Goal: Information Seeking & Learning: Learn about a topic

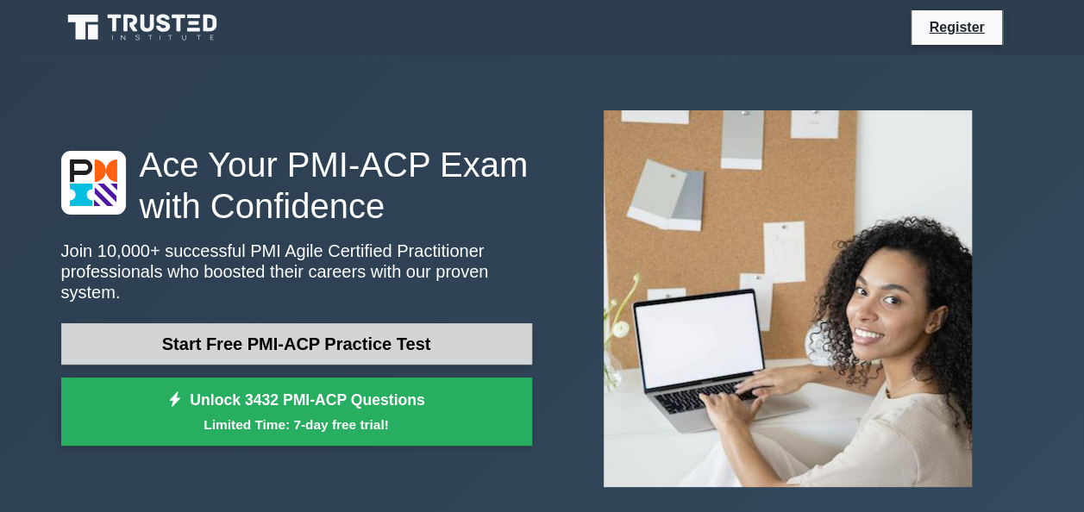
click at [322, 333] on link "Start Free PMI-ACP Practice Test" at bounding box center [296, 343] width 471 height 41
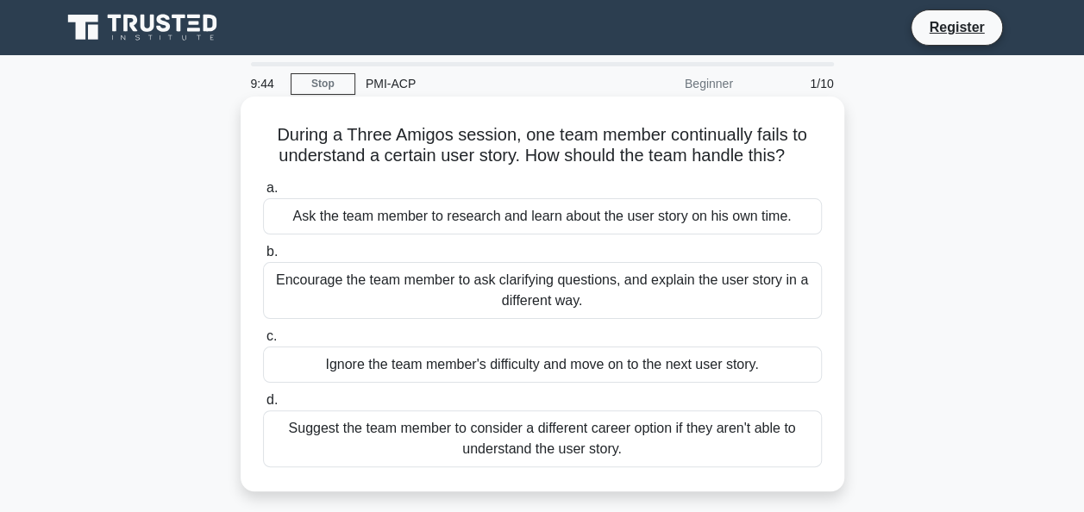
click at [554, 297] on div "Encourage the team member to ask clarifying questions, and explain the user sto…" at bounding box center [542, 290] width 559 height 57
click at [263, 258] on input "b. Encourage the team member to ask clarifying questions, and explain the user …" at bounding box center [263, 252] width 0 height 11
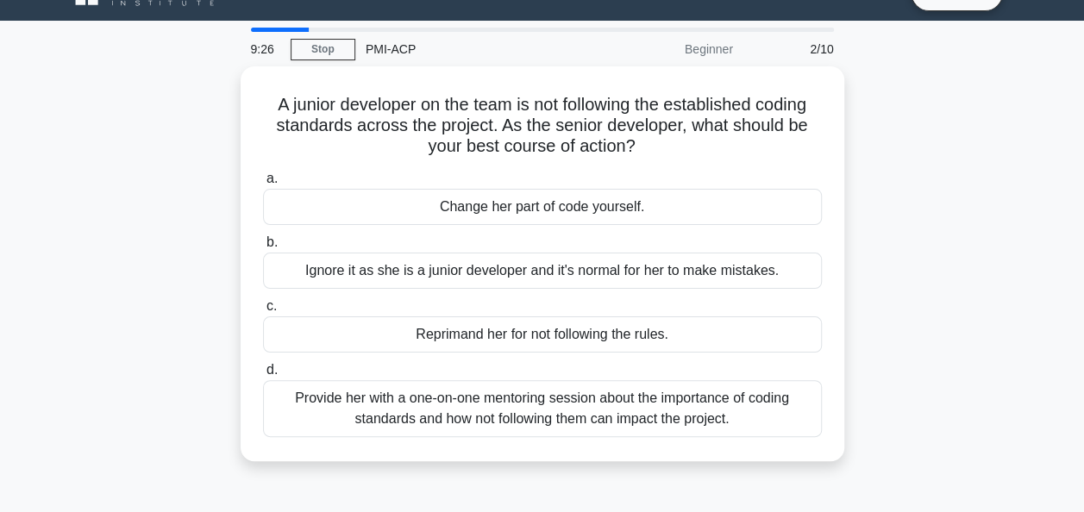
scroll to position [38, 0]
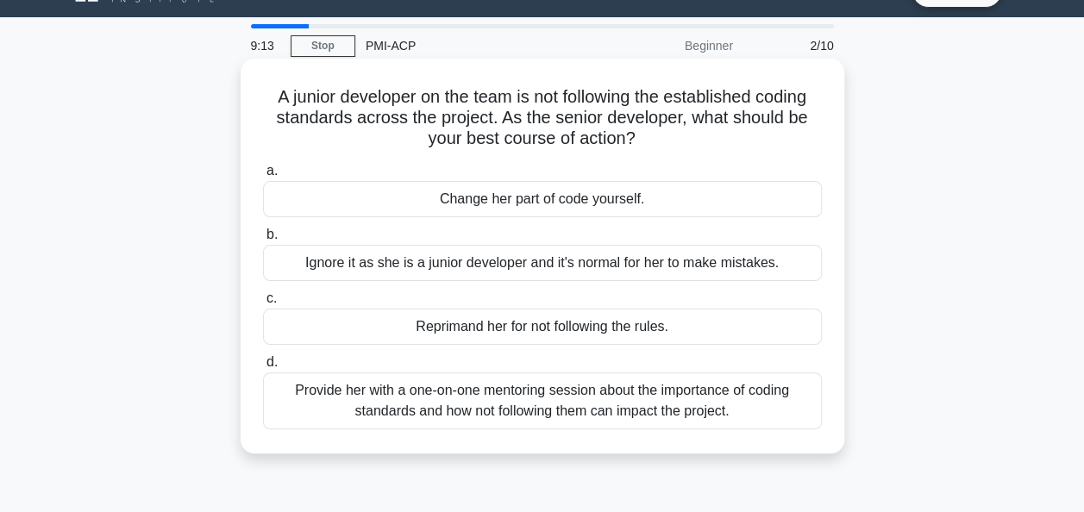
click at [591, 400] on div "Provide her with a one-on-one mentoring session about the importance of coding …" at bounding box center [542, 400] width 559 height 57
click at [263, 368] on input "d. Provide her with a one-on-one mentoring session about the importance of codi…" at bounding box center [263, 362] width 0 height 11
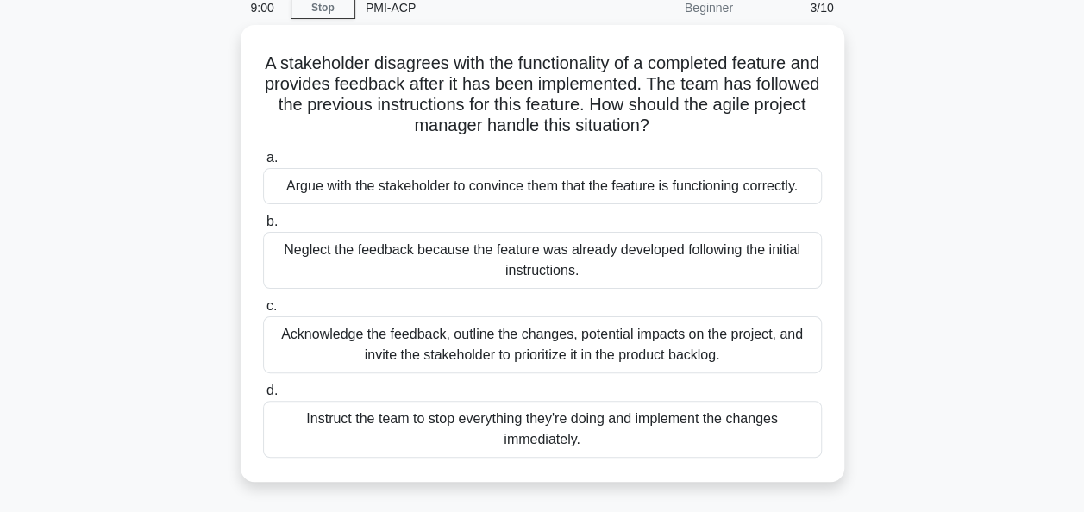
scroll to position [78, 0]
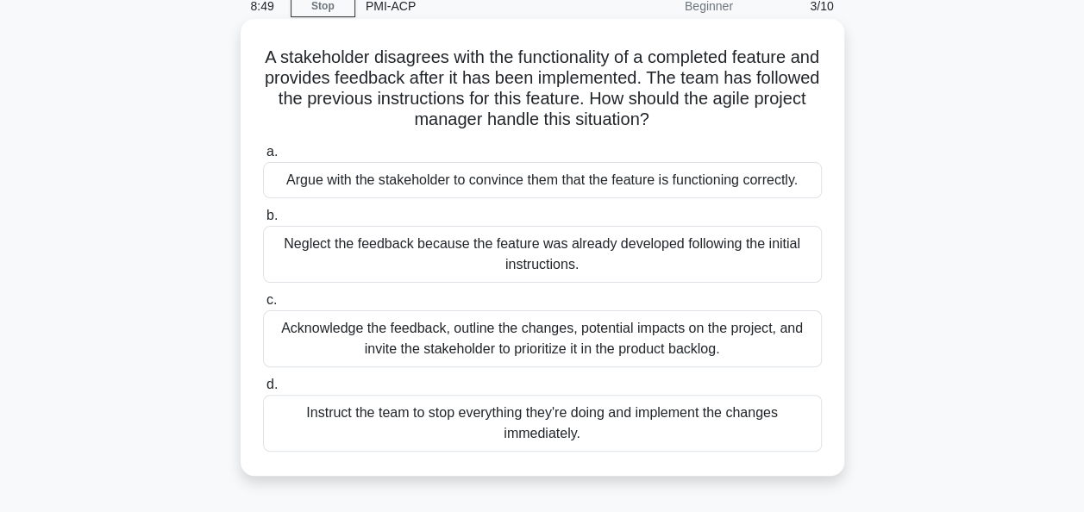
click at [557, 355] on div "Acknowledge the feedback, outline the changes, potential impacts on the project…" at bounding box center [542, 338] width 559 height 57
click at [263, 306] on input "c. Acknowledge the feedback, outline the changes, potential impacts on the proj…" at bounding box center [263, 300] width 0 height 11
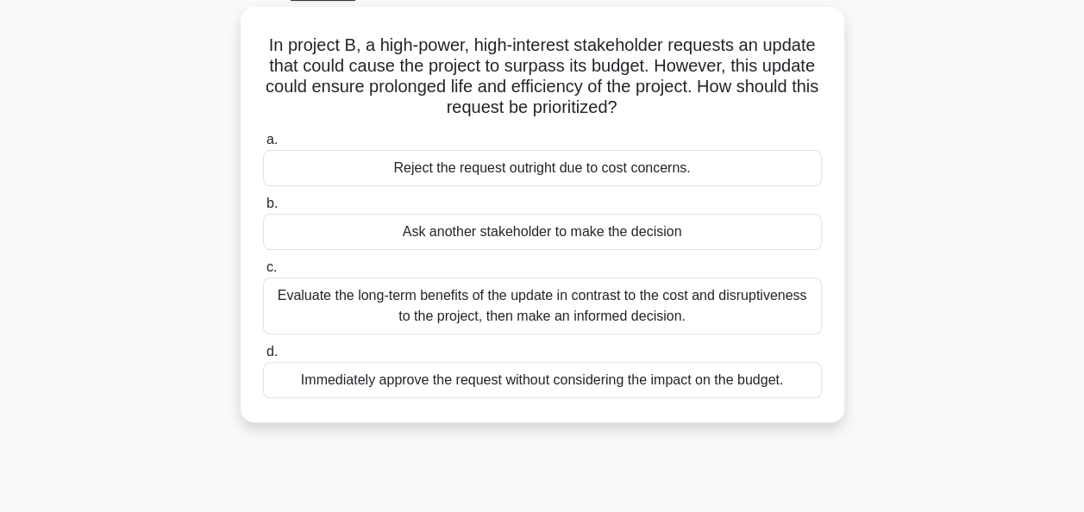
scroll to position [101, 0]
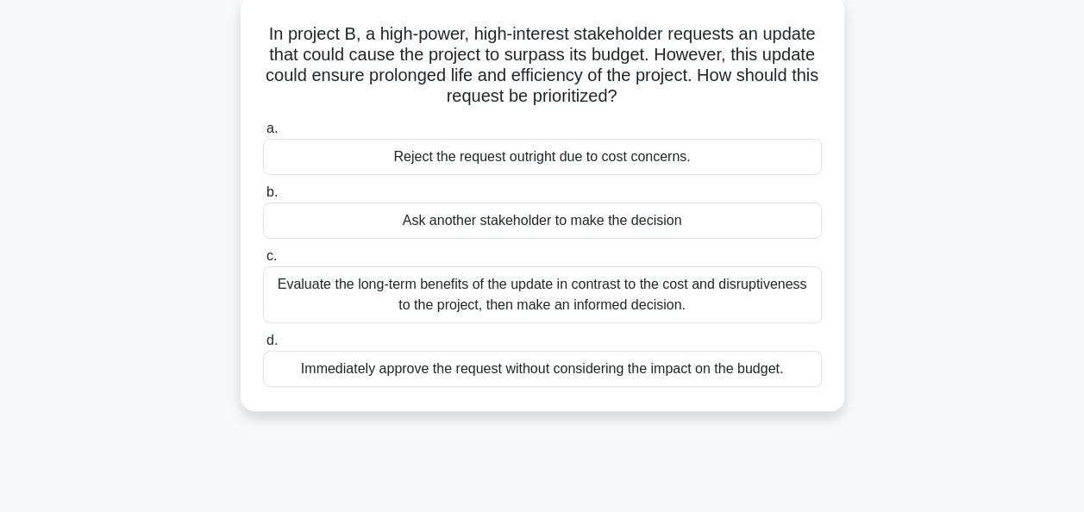
click at [698, 300] on div "Evaluate the long-term benefits of the update in contrast to the cost and disru…" at bounding box center [542, 294] width 559 height 57
click at [263, 262] on input "c. Evaluate the long-term benefits of the update in contrast to the cost and di…" at bounding box center [263, 256] width 0 height 11
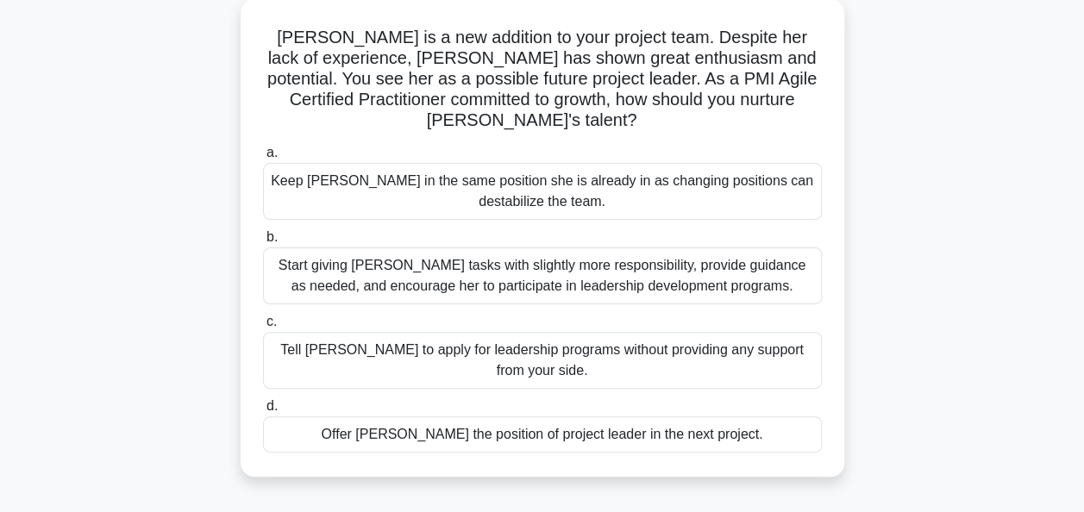
scroll to position [103, 0]
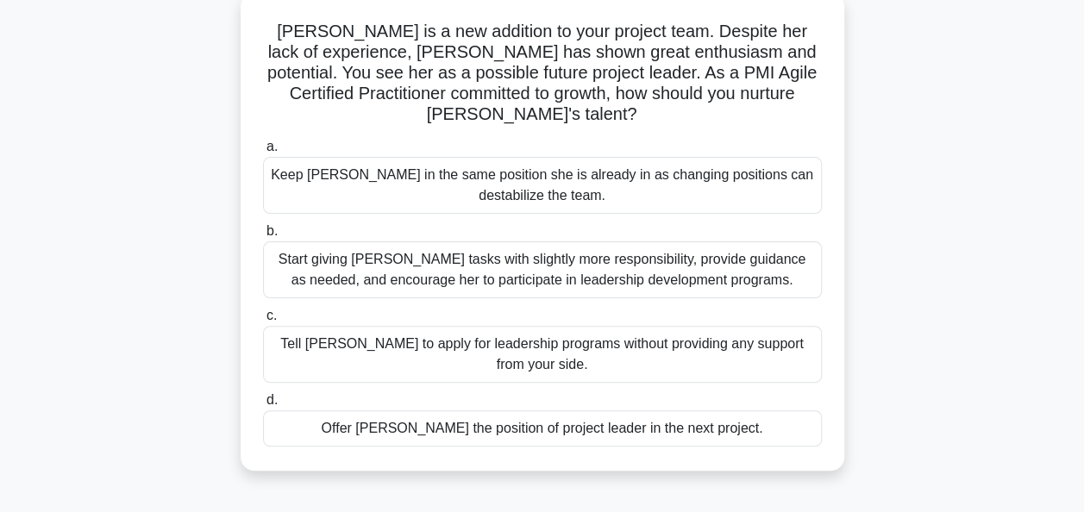
click at [619, 269] on div "Start giving Sally tasks with slightly more responsibility, provide guidance as…" at bounding box center [542, 269] width 559 height 57
click at [263, 237] on input "b. Start giving Sally tasks with slightly more responsibility, provide guidance…" at bounding box center [263, 231] width 0 height 11
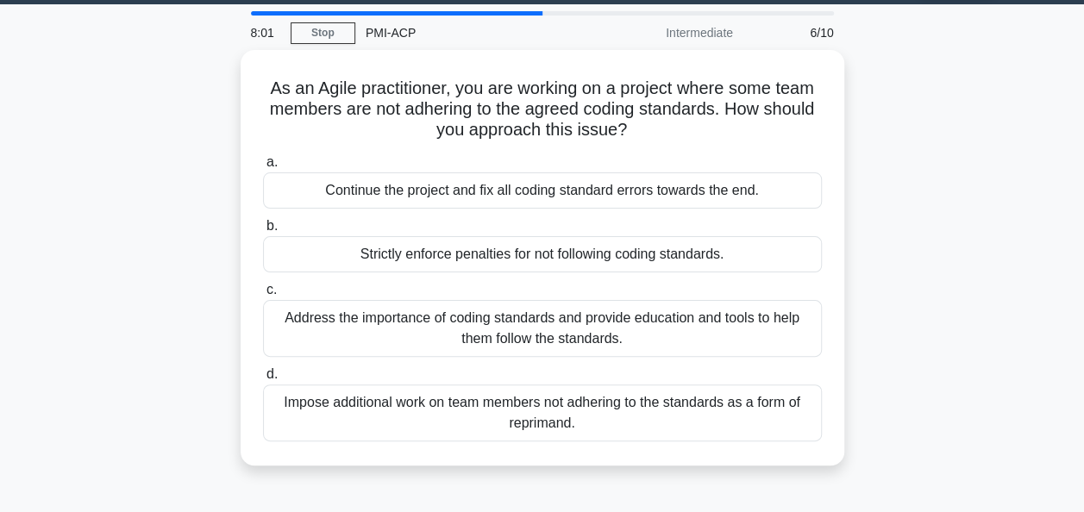
scroll to position [52, 0]
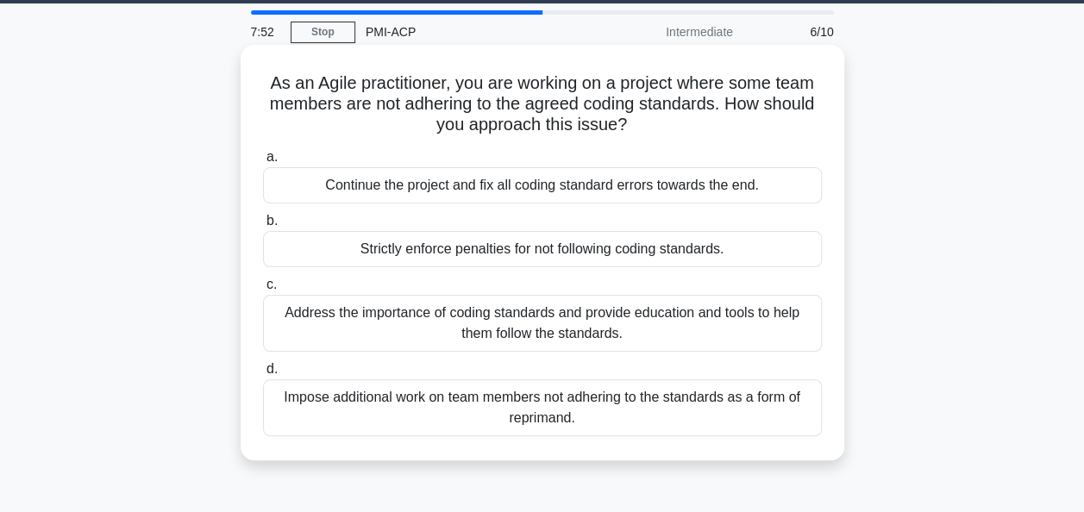
click at [613, 316] on div "Address the importance of coding standards and provide education and tools to h…" at bounding box center [542, 323] width 559 height 57
click at [263, 291] on input "c. Address the importance of coding standards and provide education and tools t…" at bounding box center [263, 284] width 0 height 11
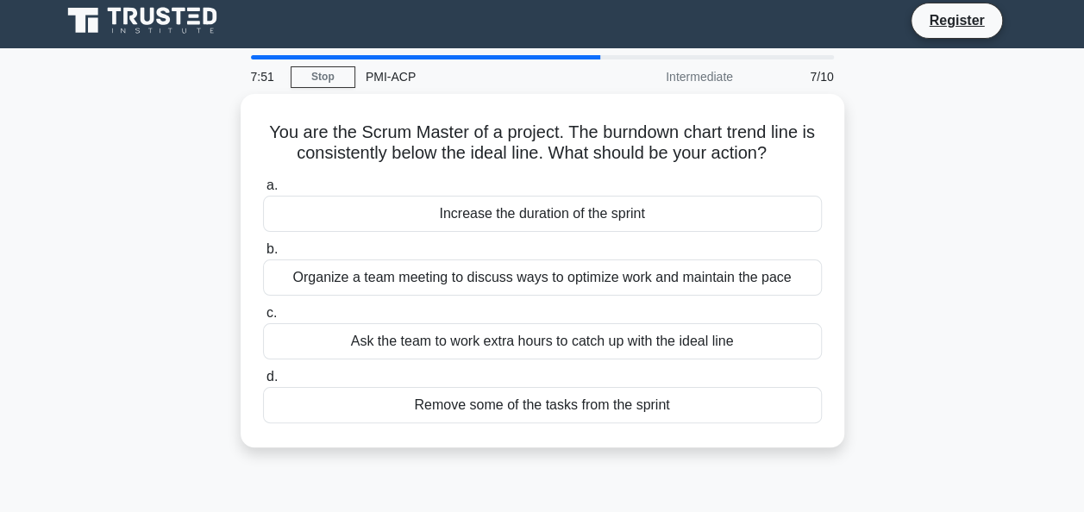
scroll to position [0, 0]
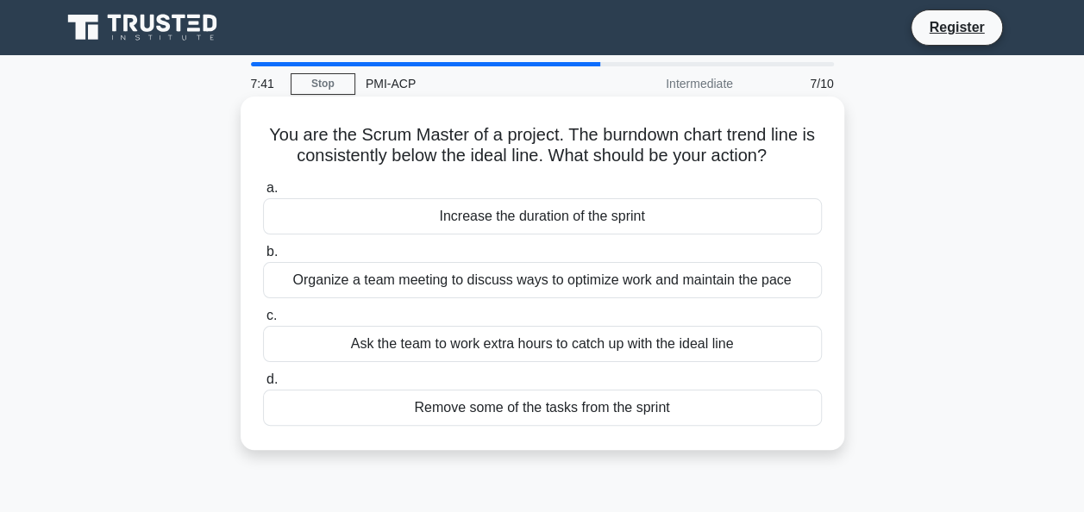
click at [578, 289] on div "Organize a team meeting to discuss ways to optimize work and maintain the pace" at bounding box center [542, 280] width 559 height 36
click at [263, 258] on input "b. Organize a team meeting to discuss ways to optimize work and maintain the pa…" at bounding box center [263, 252] width 0 height 11
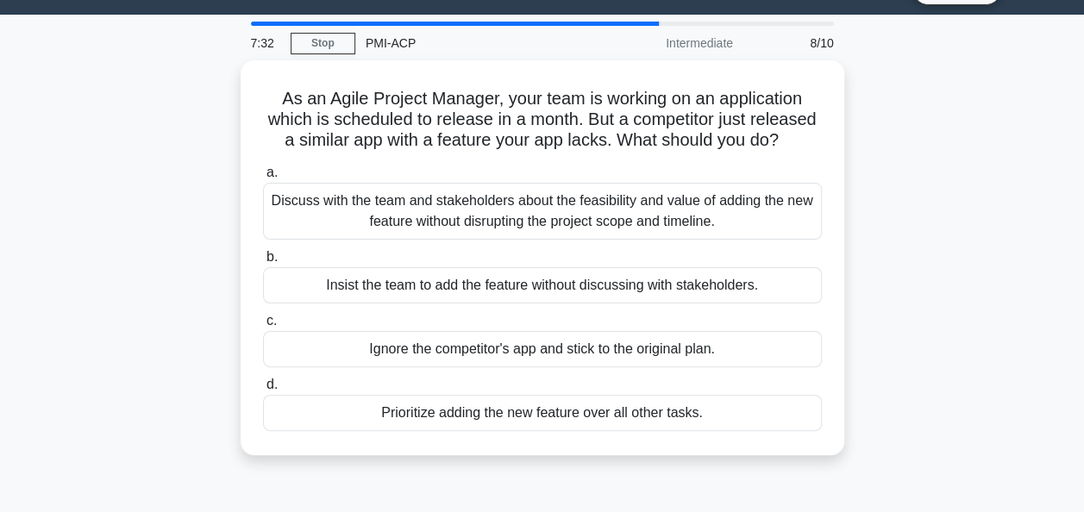
scroll to position [47, 0]
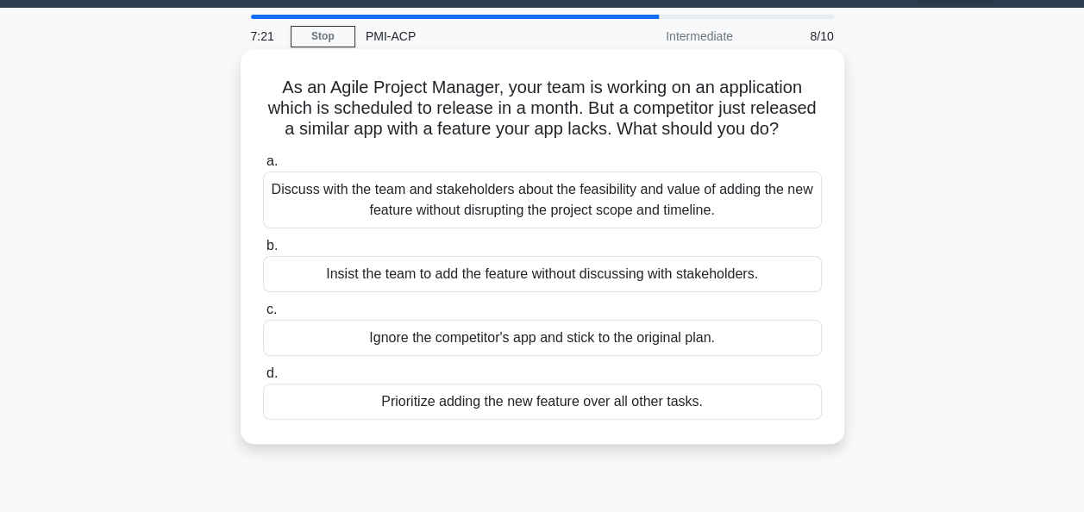
click at [574, 202] on div "Discuss with the team and stakeholders about the feasibility and value of addin…" at bounding box center [542, 200] width 559 height 57
click at [263, 167] on input "a. Discuss with the team and stakeholders about the feasibility and value of ad…" at bounding box center [263, 161] width 0 height 11
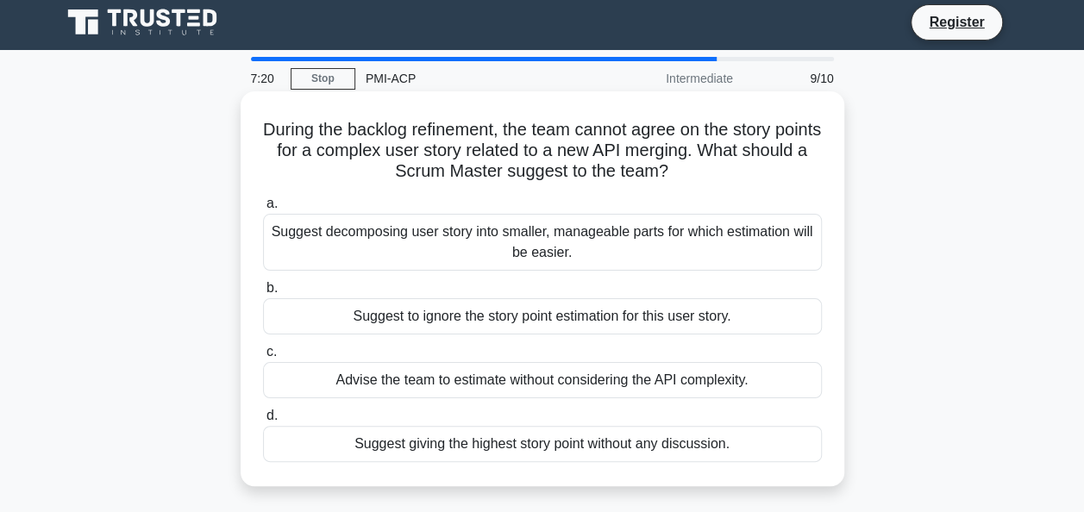
scroll to position [0, 0]
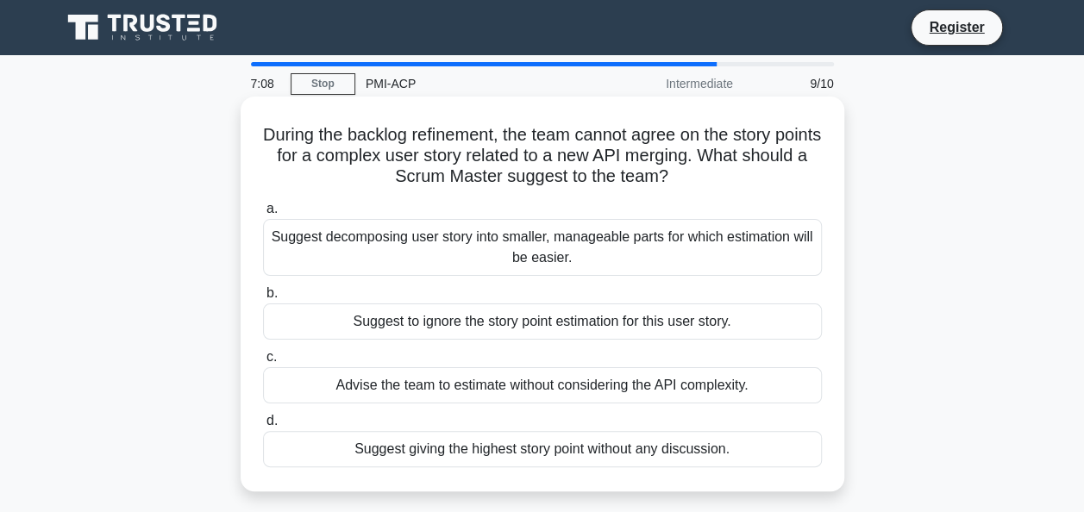
click at [626, 239] on div "Suggest decomposing user story into smaller, manageable parts for which estimat…" at bounding box center [542, 247] width 559 height 57
click at [263, 215] on input "a. Suggest decomposing user story into smaller, manageable parts for which esti…" at bounding box center [263, 208] width 0 height 11
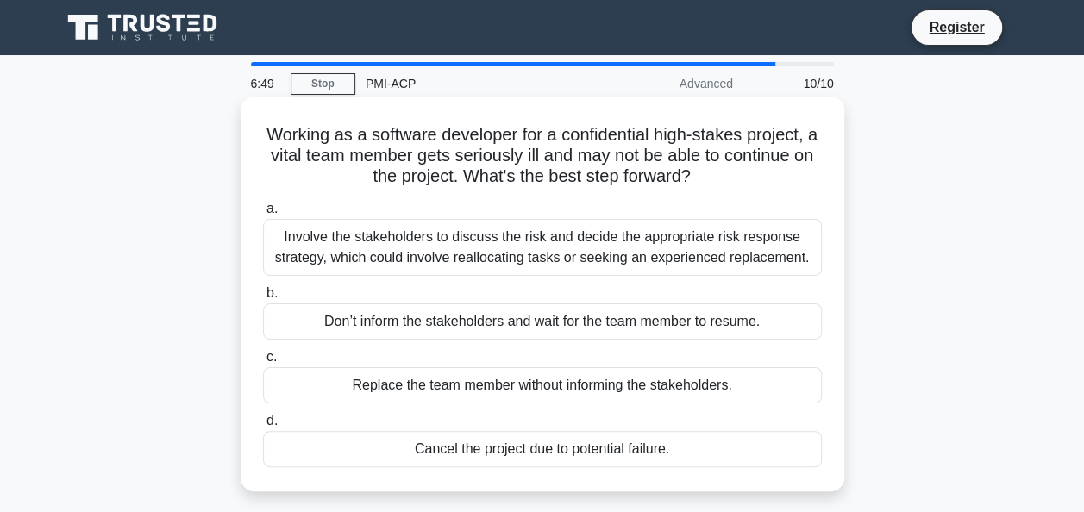
click at [553, 229] on div "Involve the stakeholders to discuss the risk and decide the appropriate risk re…" at bounding box center [542, 247] width 559 height 57
click at [263, 215] on input "a. Involve the stakeholders to discuss the risk and decide the appropriate risk…" at bounding box center [263, 208] width 0 height 11
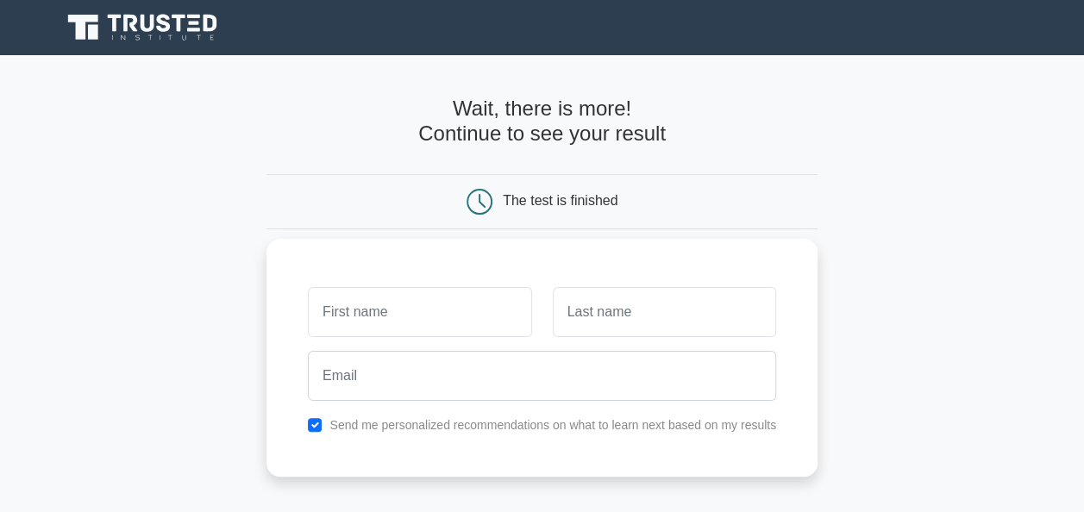
click at [453, 312] on input "text" at bounding box center [419, 312] width 223 height 50
type input "Prajakta"
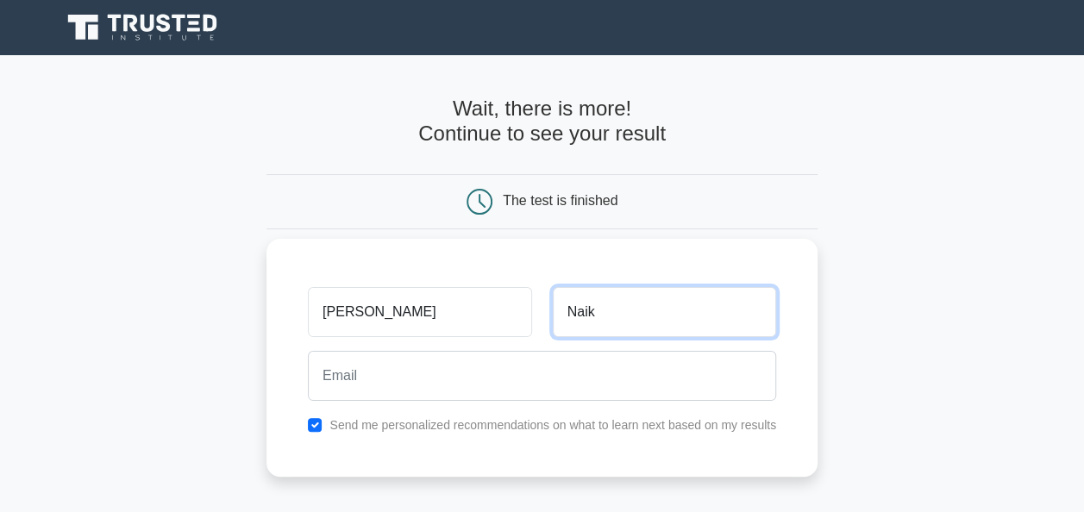
type input "Naik"
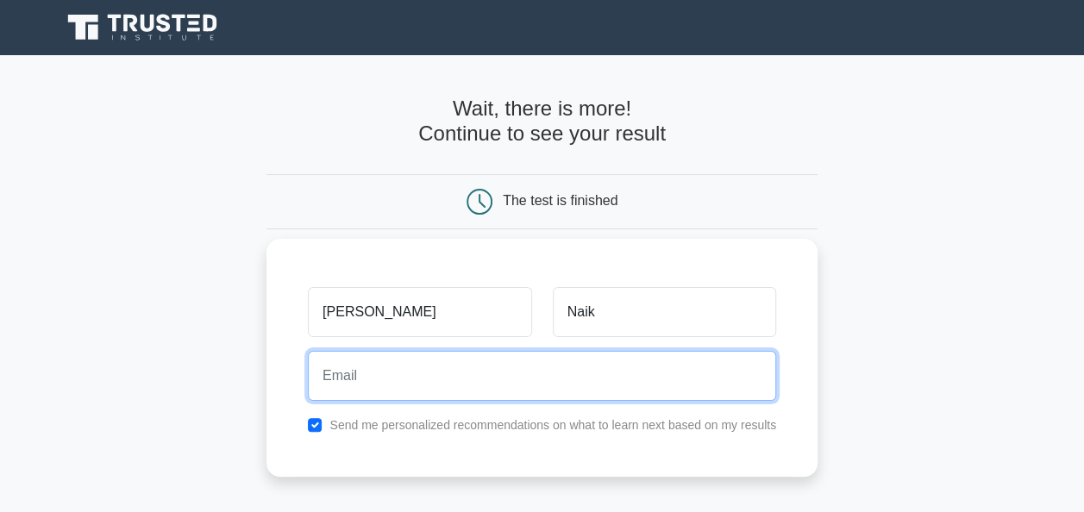
click at [454, 356] on input "email" at bounding box center [542, 376] width 468 height 50
type input "prajakta.naik07@gmail.com"
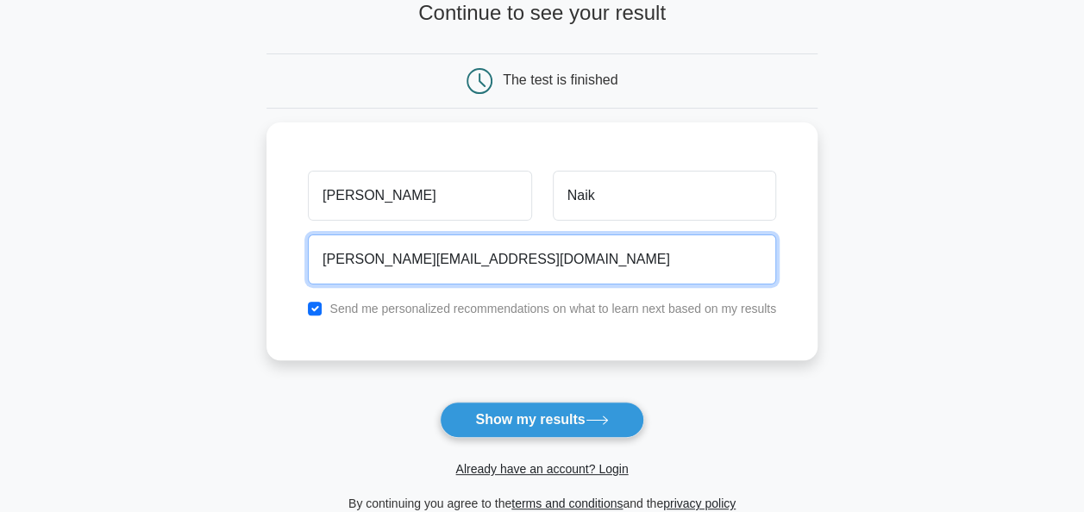
scroll to position [122, 0]
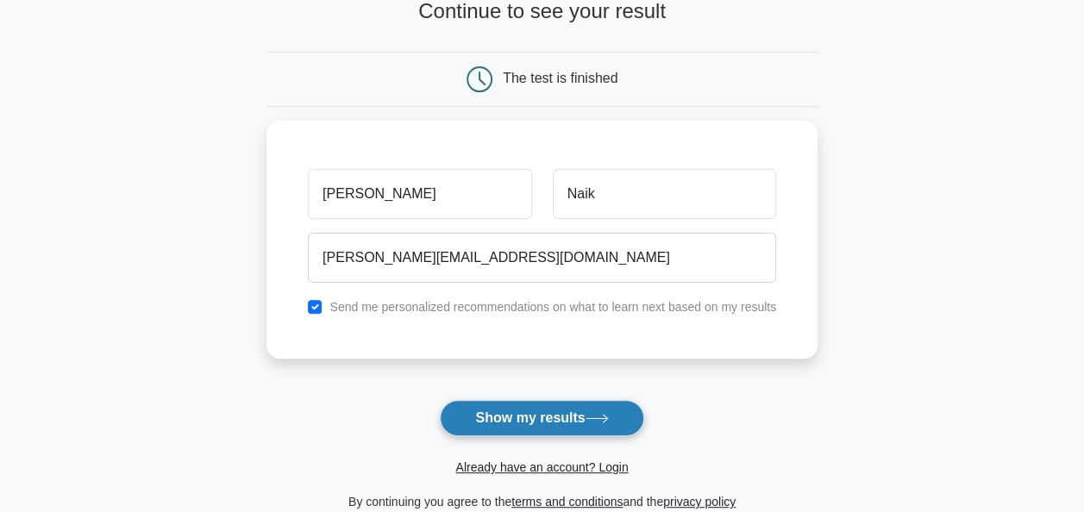
click at [609, 421] on icon at bounding box center [596, 418] width 23 height 9
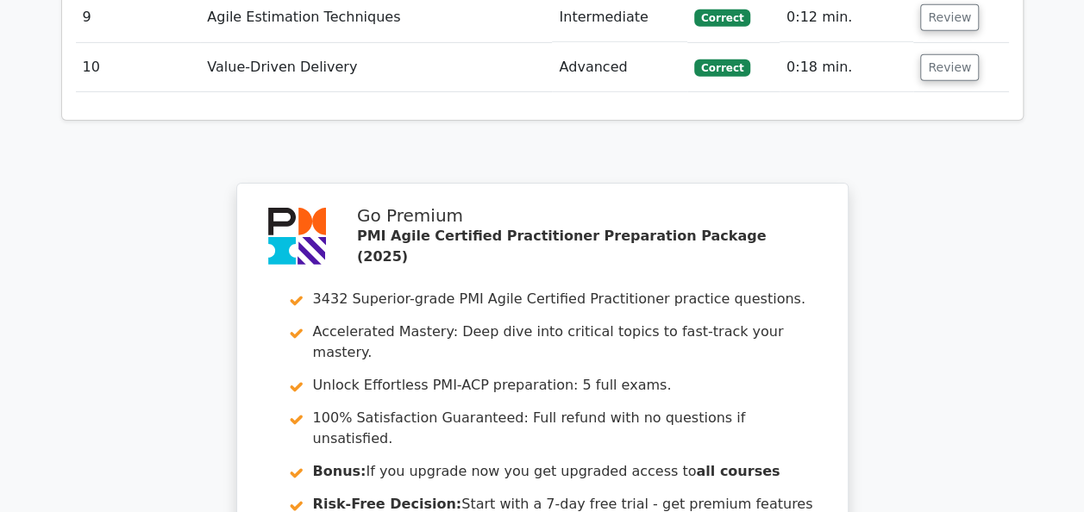
scroll to position [2765, 0]
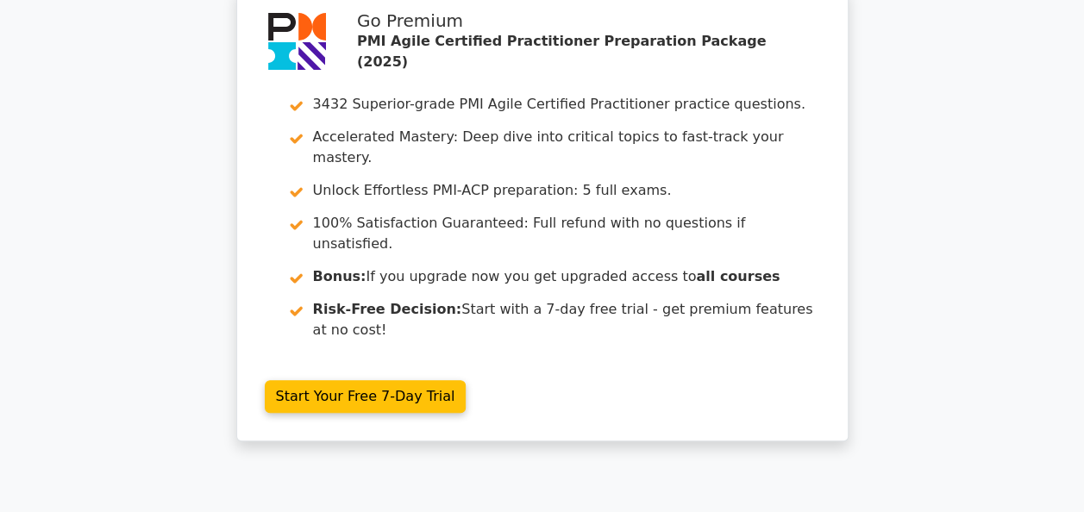
scroll to position [0, 0]
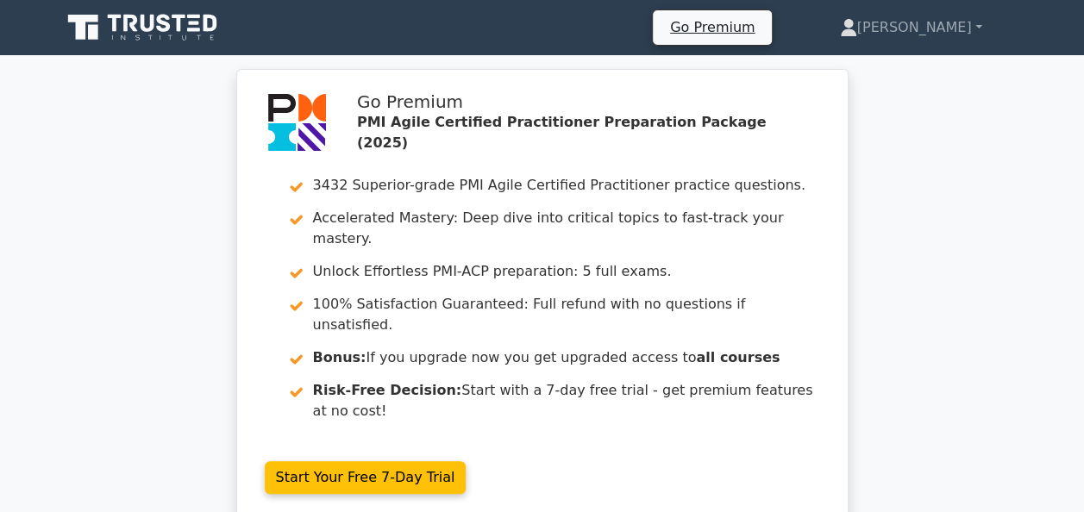
click at [972, 46] on ul "Go Premium Prajakta Profile Settings" at bounding box center [838, 27] width 372 height 36
click at [971, 39] on link "[PERSON_NAME]" at bounding box center [910, 27] width 225 height 34
click at [935, 67] on link "Profile" at bounding box center [867, 68] width 136 height 28
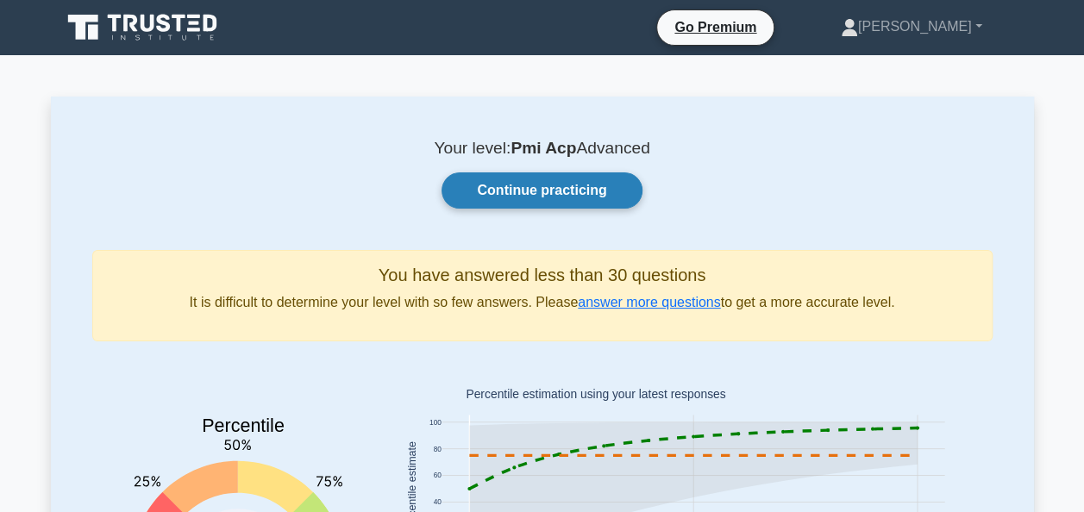
click at [603, 193] on link "Continue practicing" at bounding box center [541, 190] width 200 height 36
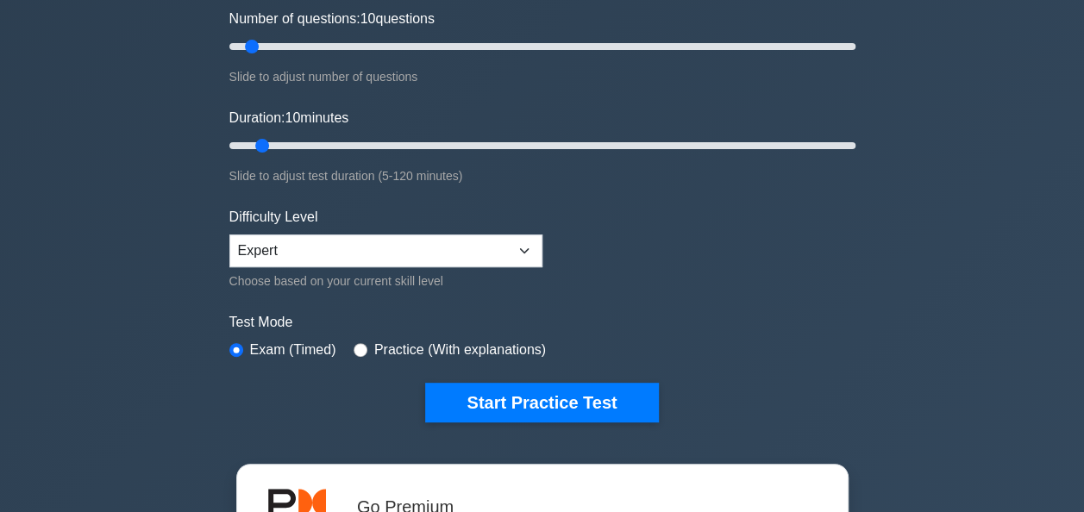
scroll to position [144, 0]
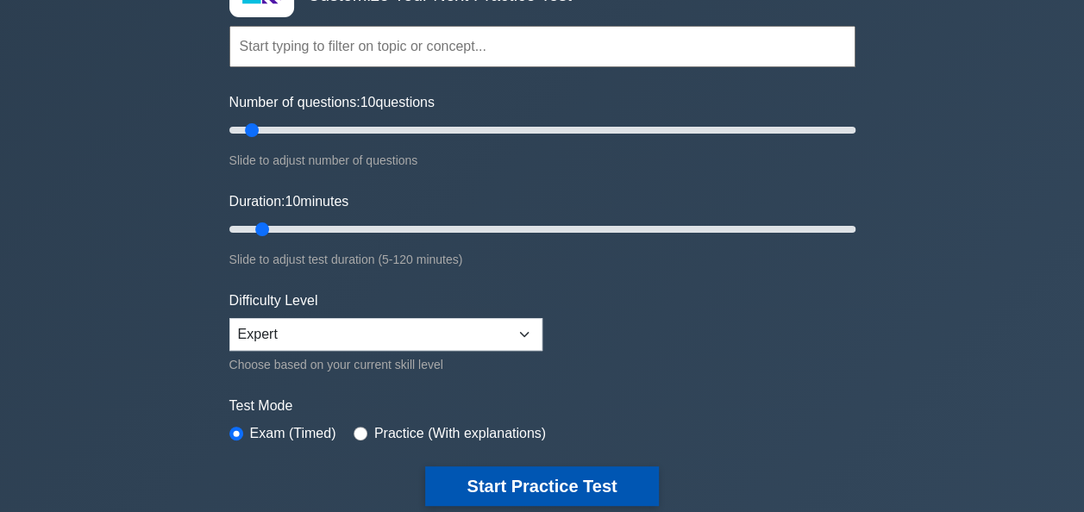
click at [599, 488] on button "Start Practice Test" at bounding box center [541, 486] width 233 height 40
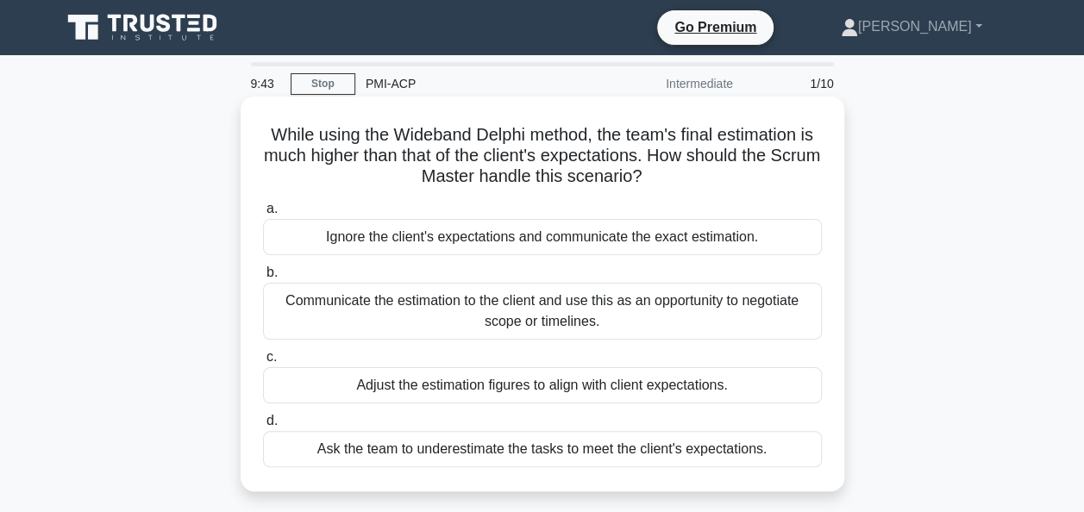
click at [671, 307] on div "Communicate the estimation to the client and use this as an opportunity to nego…" at bounding box center [542, 311] width 559 height 57
click at [263, 278] on input "b. Communicate the estimation to the client and use this as an opportunity to n…" at bounding box center [263, 272] width 0 height 11
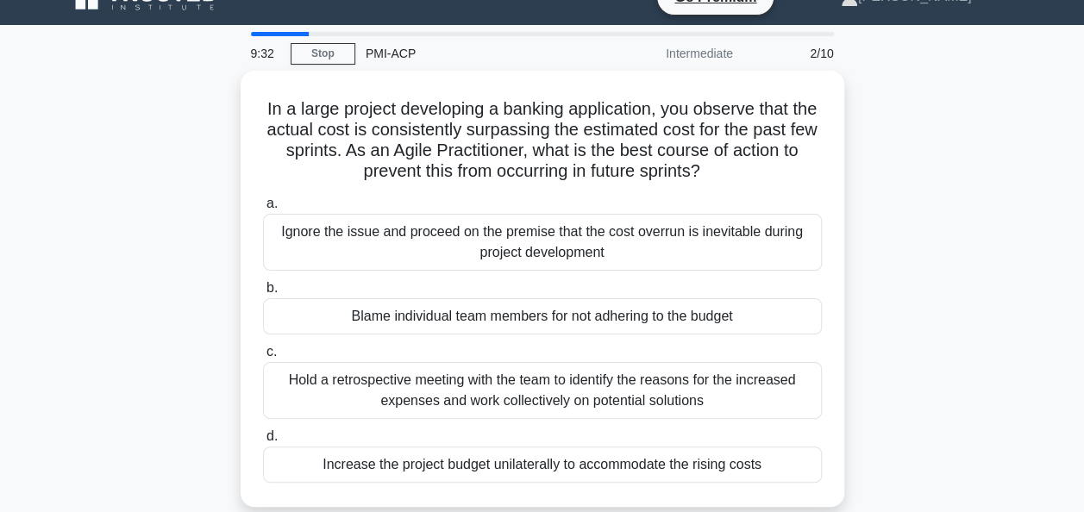
scroll to position [41, 0]
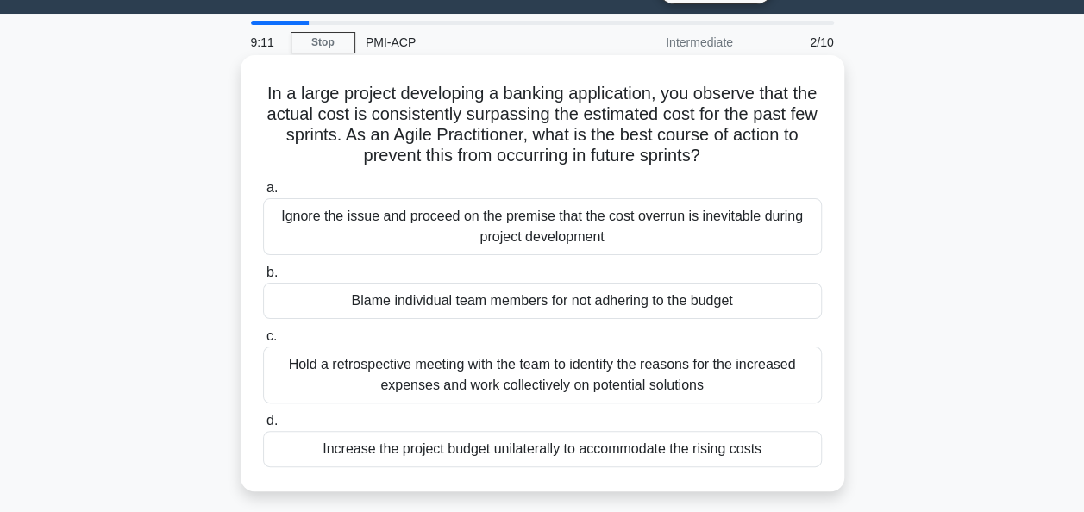
click at [591, 378] on div "Hold a retrospective meeting with the team to identify the reasons for the incr…" at bounding box center [542, 375] width 559 height 57
click at [263, 342] on input "c. Hold a retrospective meeting with the team to identify the reasons for the i…" at bounding box center [263, 336] width 0 height 11
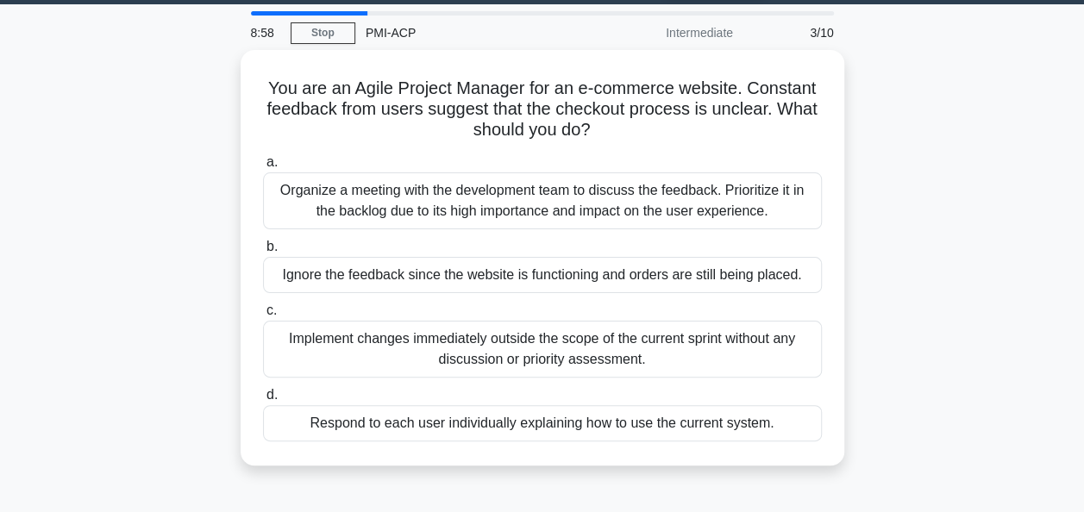
scroll to position [52, 0]
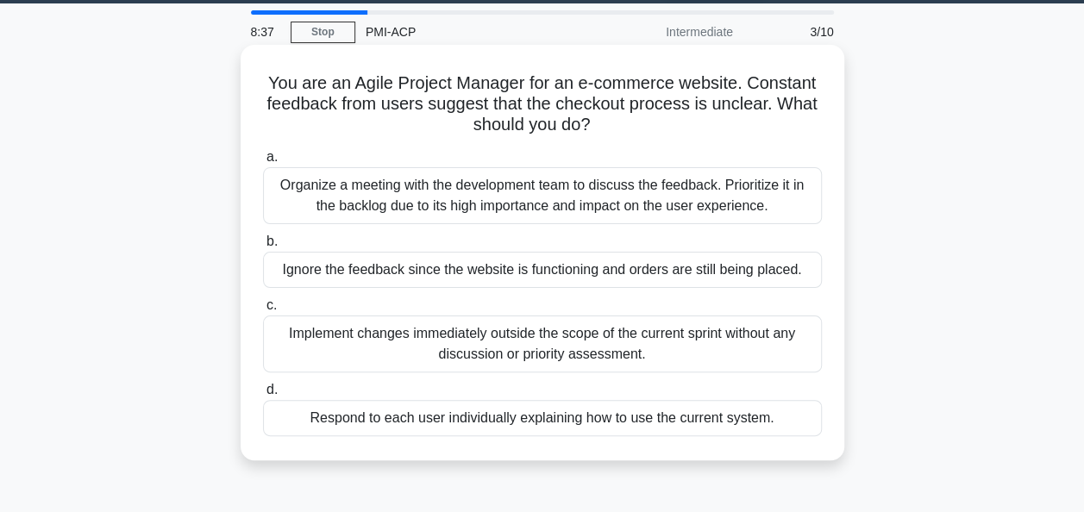
click at [474, 201] on div "Organize a meeting with the development team to discuss the feedback. Prioritiz…" at bounding box center [542, 195] width 559 height 57
click at [263, 163] on input "a. Organize a meeting with the development team to discuss the feedback. Priori…" at bounding box center [263, 157] width 0 height 11
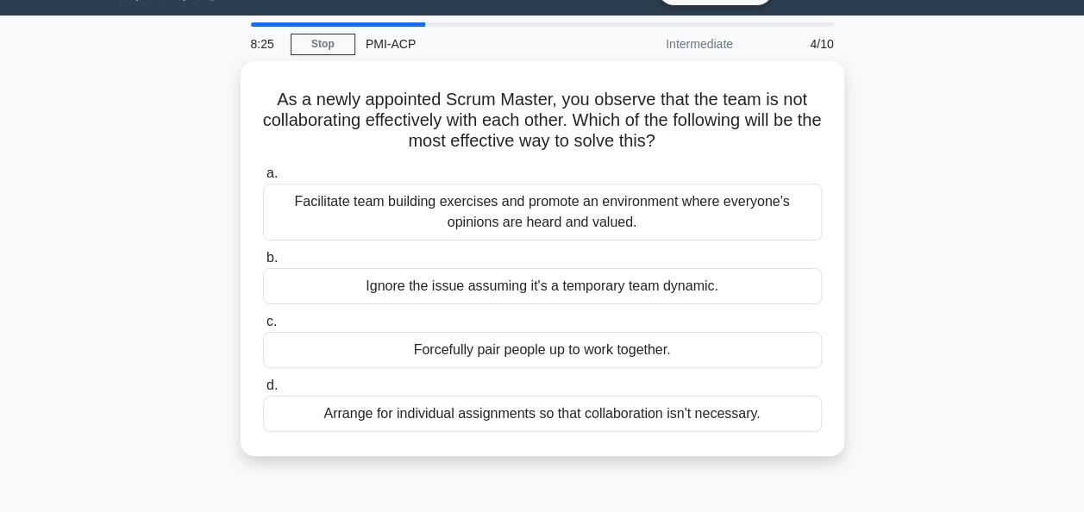
scroll to position [45, 0]
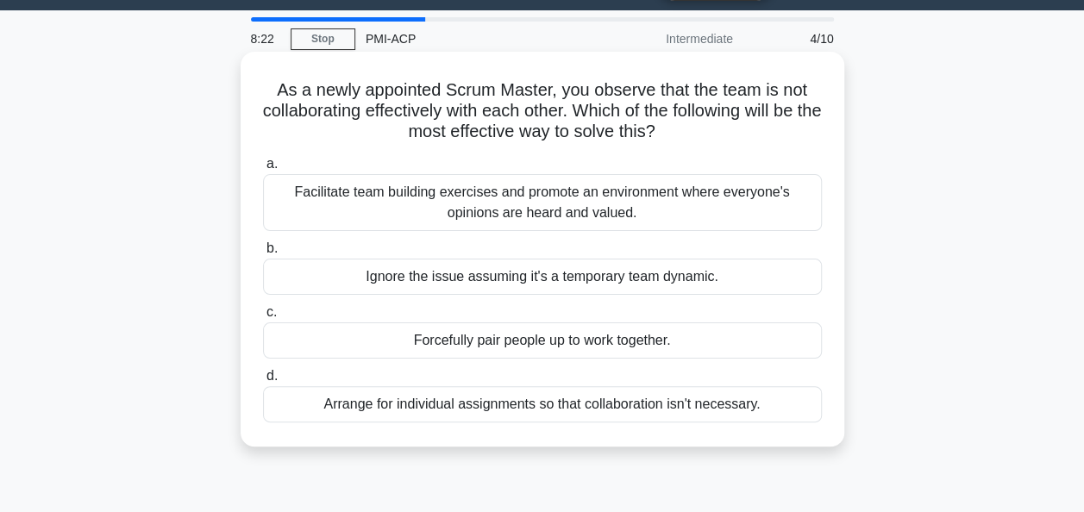
click at [583, 155] on label "a. Facilitate team building exercises and promote an environment where everyone…" at bounding box center [542, 192] width 559 height 78
click at [263, 159] on input "a. Facilitate team building exercises and promote an environment where everyone…" at bounding box center [263, 164] width 0 height 11
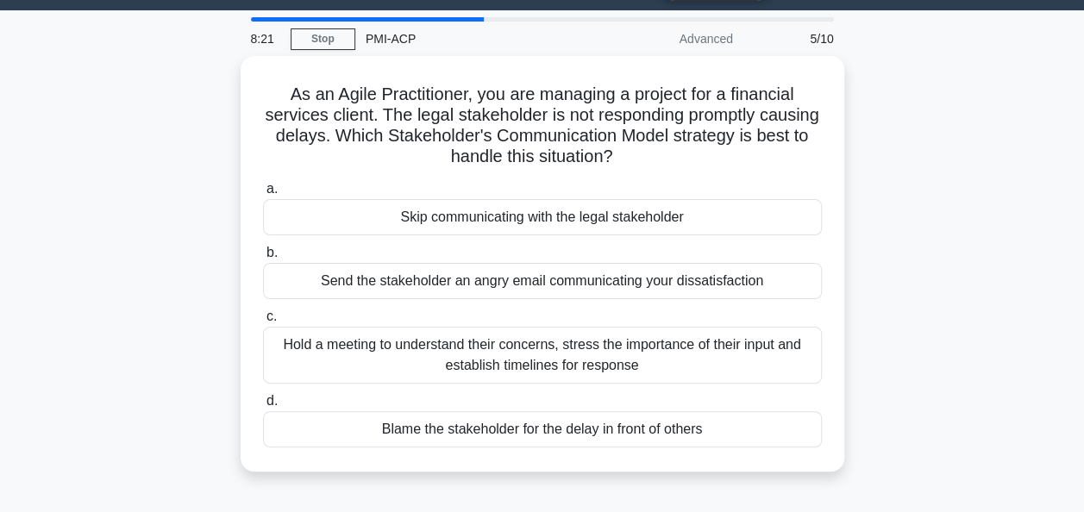
scroll to position [0, 0]
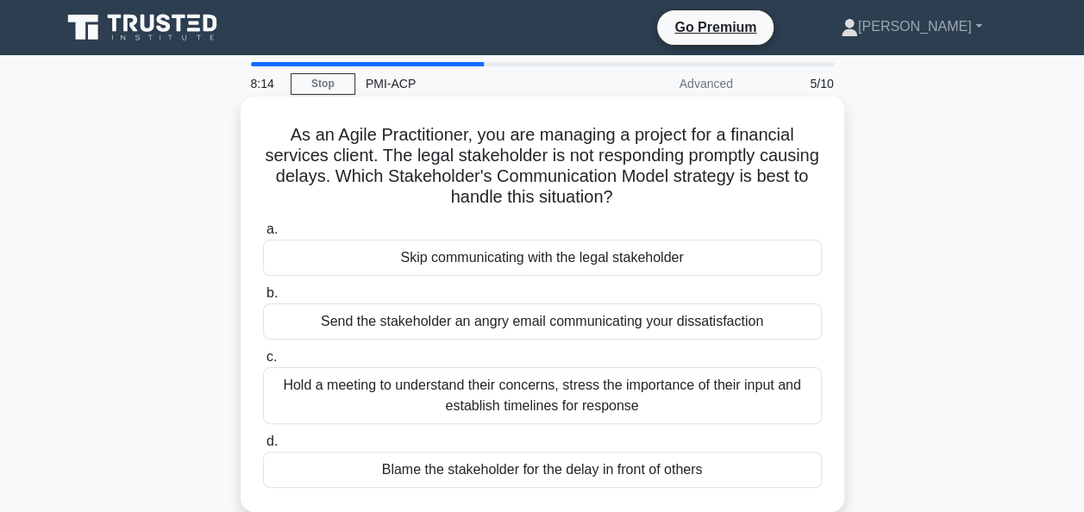
click at [560, 391] on div "Hold a meeting to understand their concerns, stress the importance of their inp…" at bounding box center [542, 395] width 559 height 57
click at [263, 363] on input "c. Hold a meeting to understand their concerns, stress the importance of their …" at bounding box center [263, 357] width 0 height 11
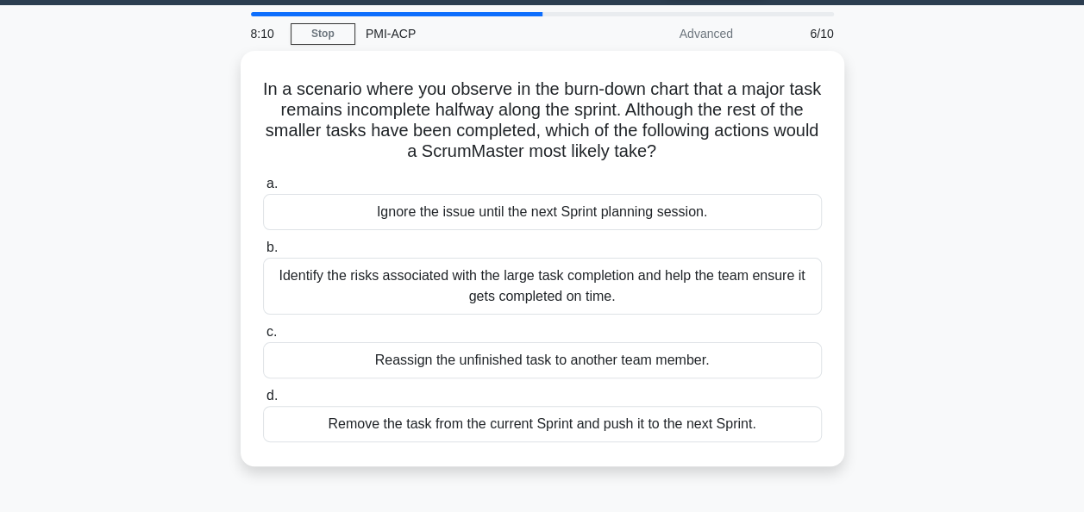
scroll to position [54, 0]
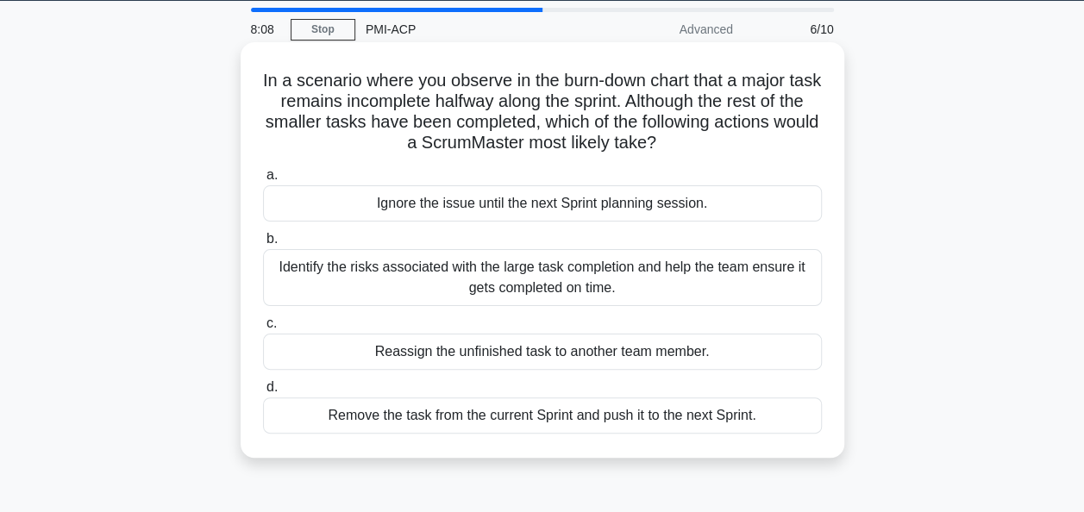
click at [495, 270] on div "Identify the risks associated with the large task completion and help the team …" at bounding box center [542, 277] width 559 height 57
click at [263, 245] on input "b. Identify the risks associated with the large task completion and help the te…" at bounding box center [263, 239] width 0 height 11
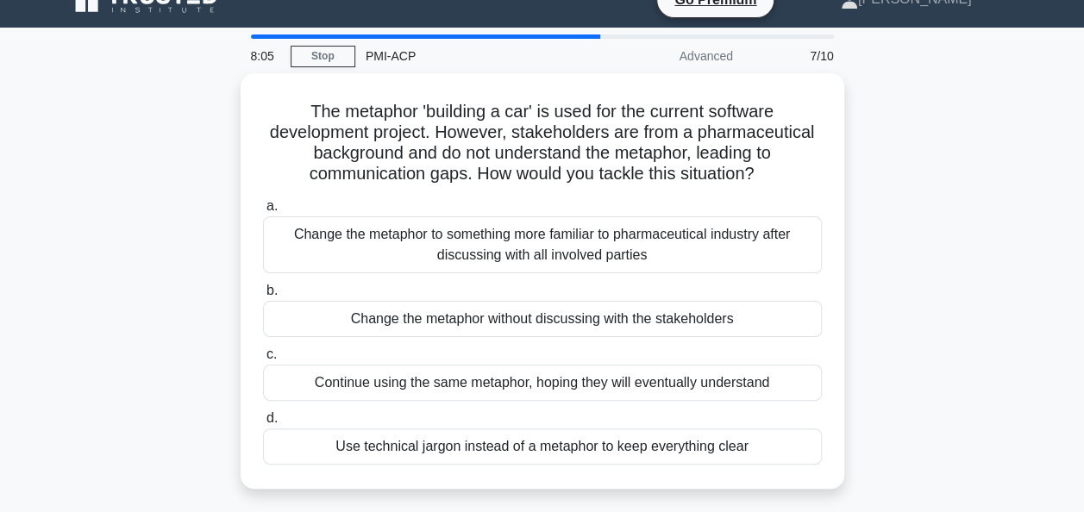
scroll to position [34, 0]
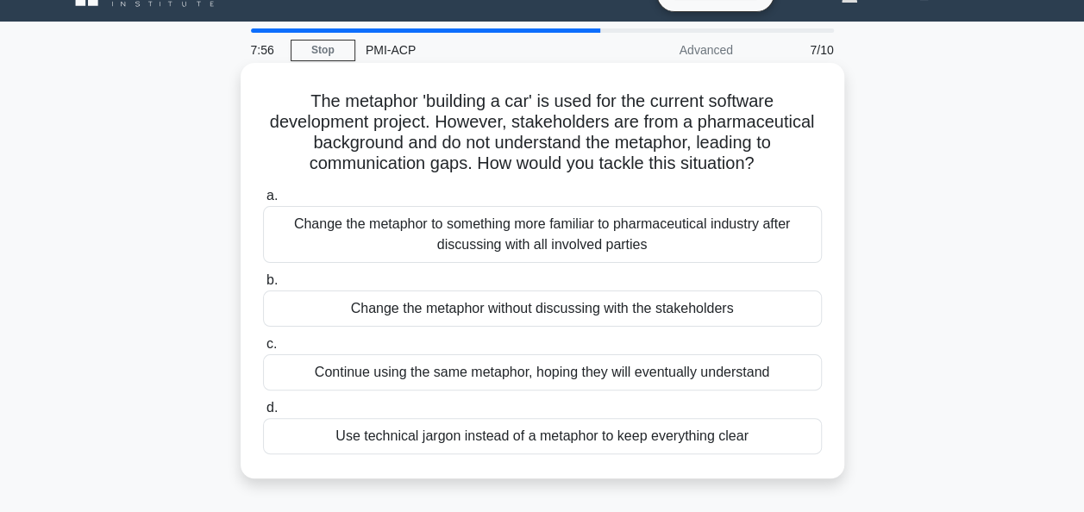
click at [673, 245] on div "Change the metaphor to something more familiar to pharmaceutical industry after…" at bounding box center [542, 234] width 559 height 57
click at [263, 202] on input "a. Change the metaphor to something more familiar to pharmaceutical industry af…" at bounding box center [263, 196] width 0 height 11
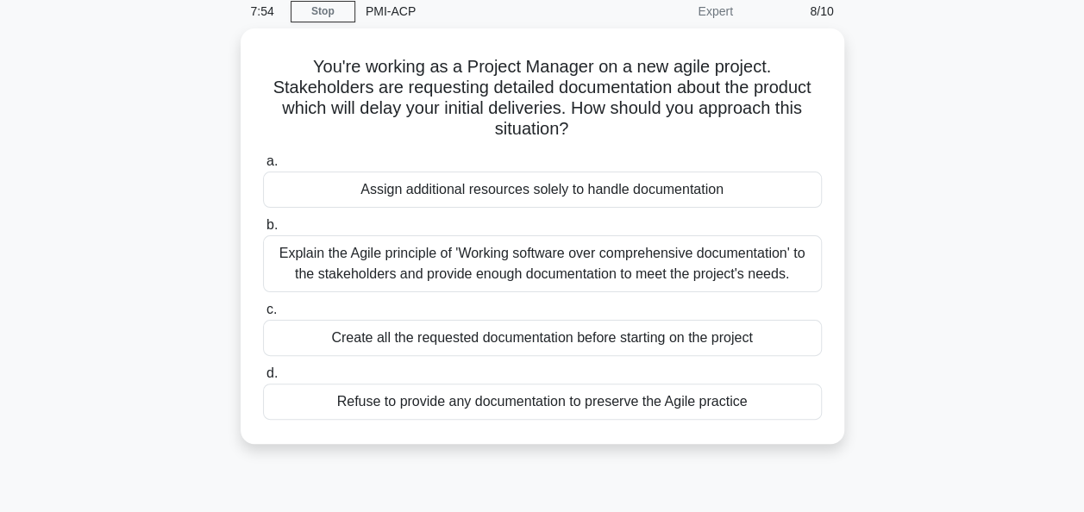
scroll to position [73, 0]
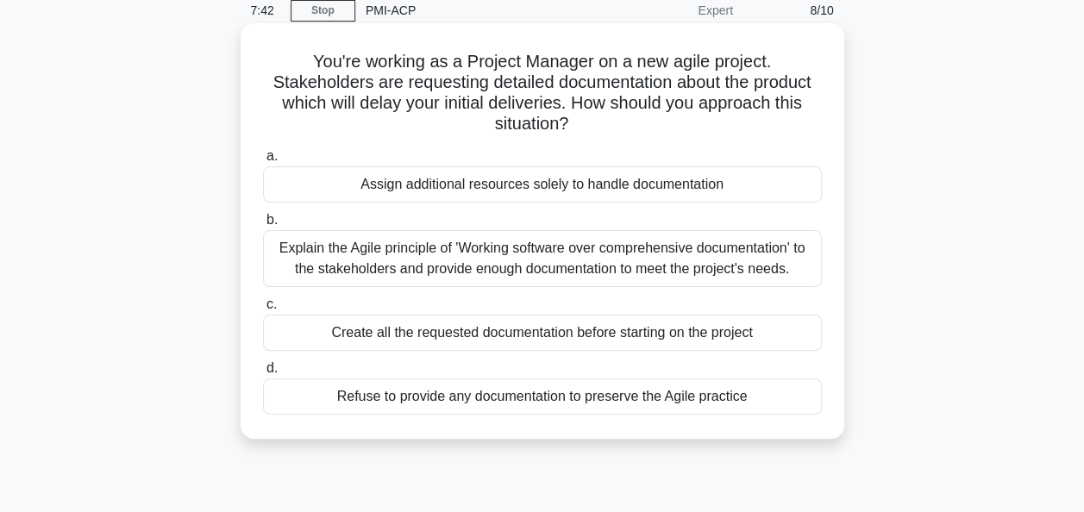
click at [614, 255] on div "Explain the Agile principle of 'Working software over comprehensive documentati…" at bounding box center [542, 258] width 559 height 57
click at [263, 226] on input "b. Explain the Agile principle of 'Working software over comprehensive document…" at bounding box center [263, 220] width 0 height 11
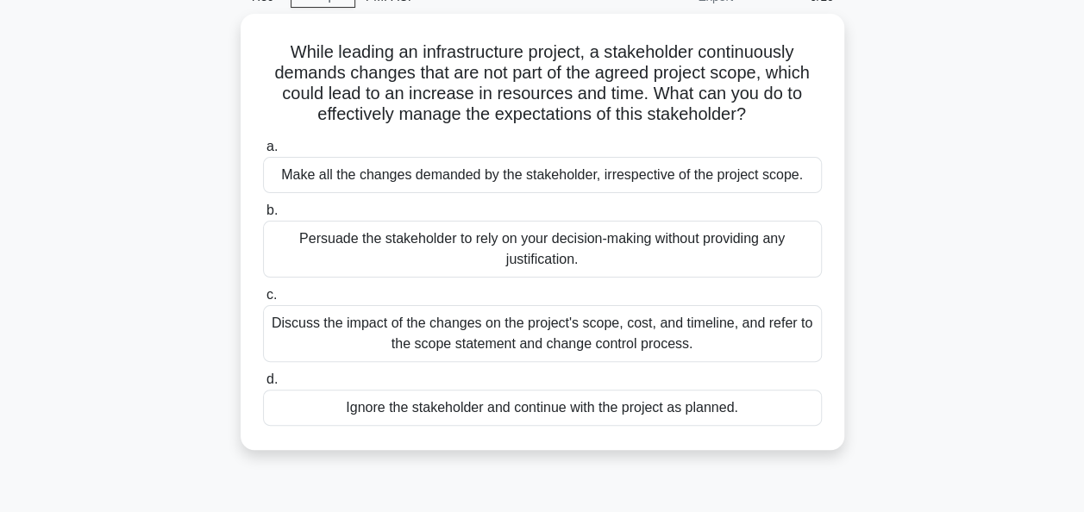
scroll to position [88, 0]
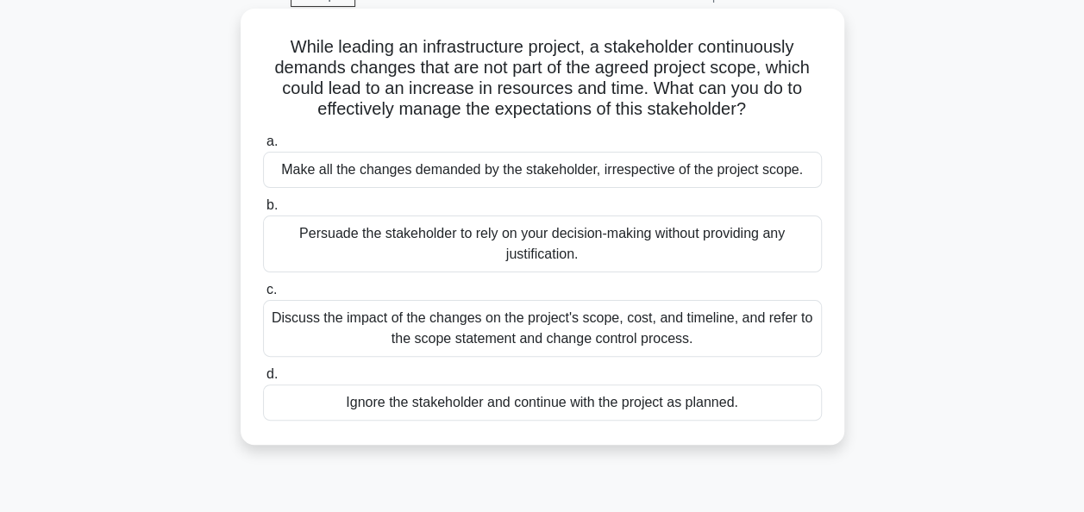
click at [574, 347] on div "Discuss the impact of the changes on the project's scope, cost, and timeline, a…" at bounding box center [542, 328] width 559 height 57
click at [263, 296] on input "c. Discuss the impact of the changes on the project's scope, cost, and timeline…" at bounding box center [263, 289] width 0 height 11
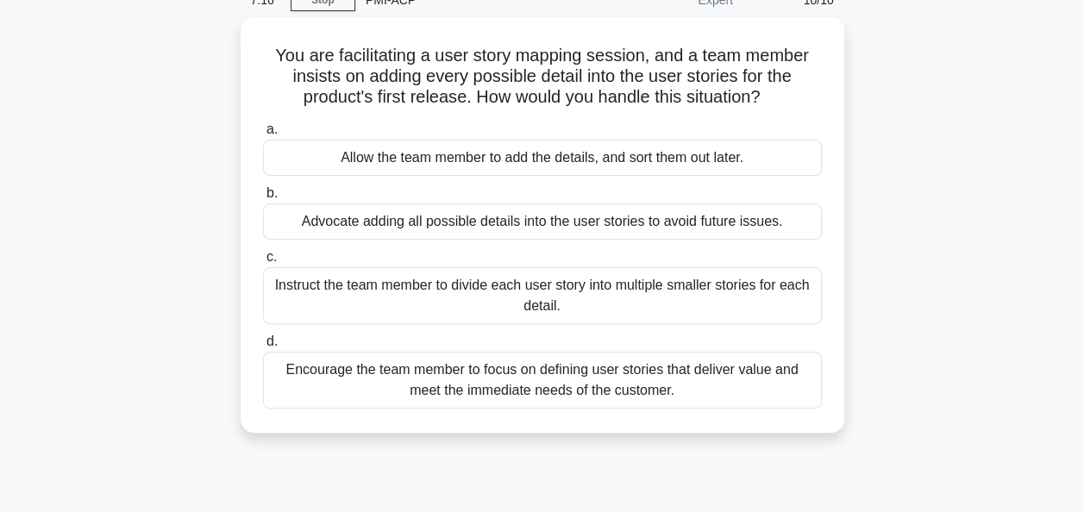
scroll to position [86, 0]
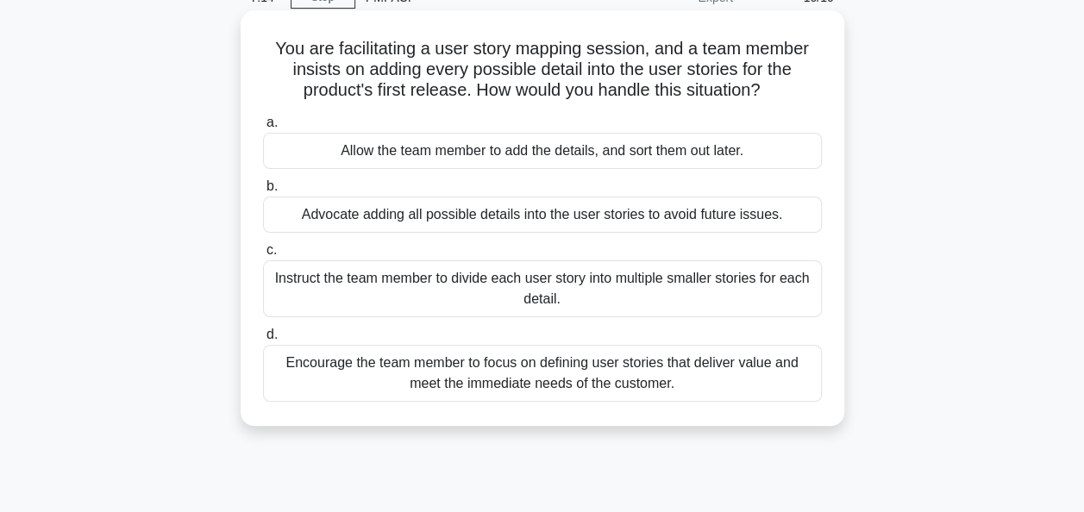
click at [617, 376] on div "Encourage the team member to focus on defining user stories that deliver value …" at bounding box center [542, 373] width 559 height 57
click at [263, 341] on input "d. Encourage the team member to focus on defining user stories that deliver val…" at bounding box center [263, 334] width 0 height 11
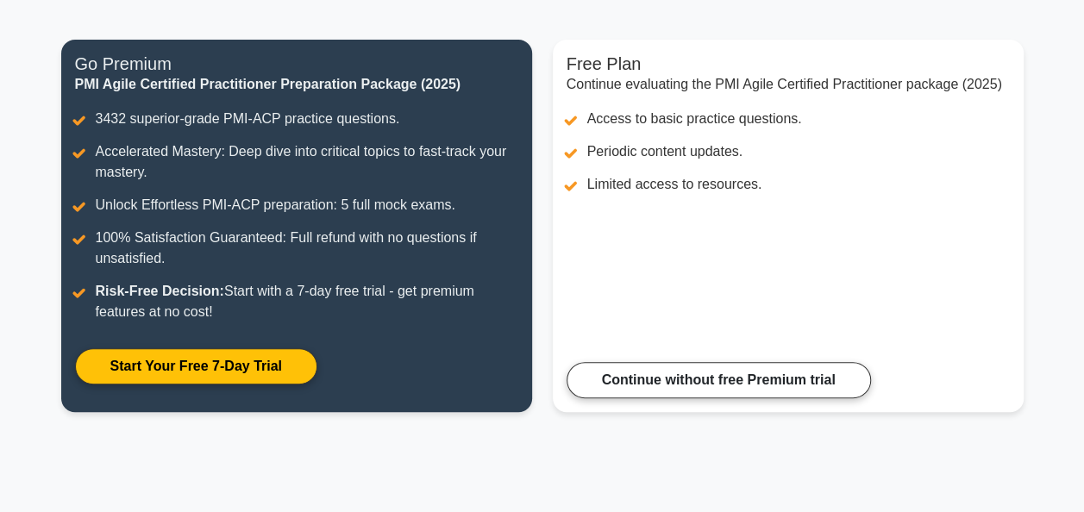
scroll to position [146, 0]
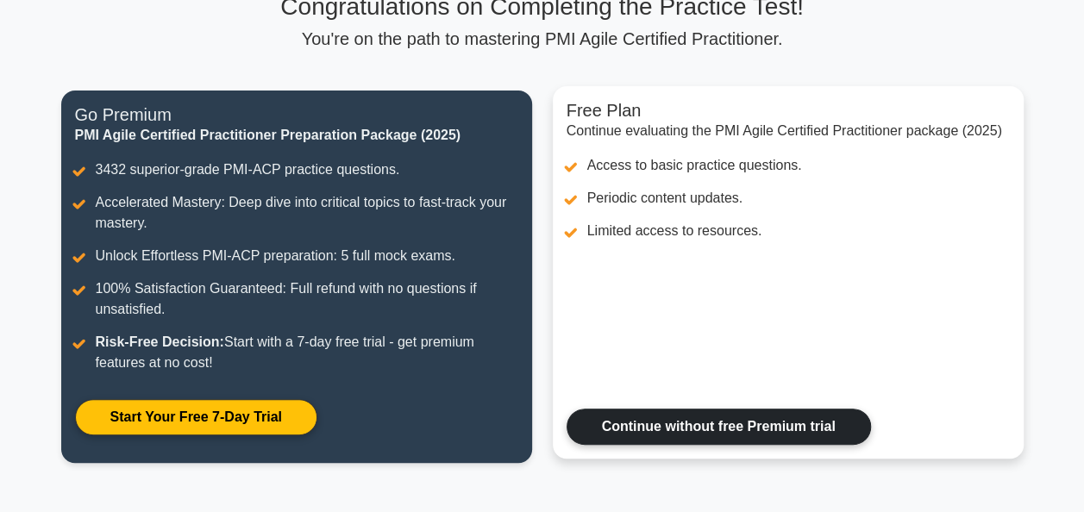
click at [775, 433] on link "Continue without free Premium trial" at bounding box center [718, 427] width 304 height 36
